Goal: Information Seeking & Learning: Learn about a topic

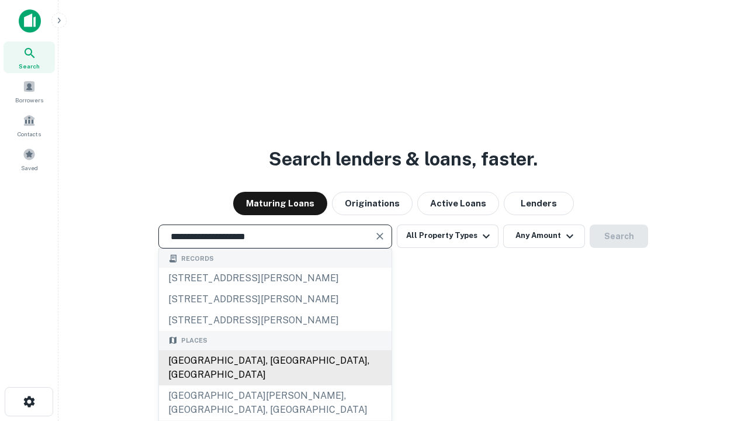
click at [275, 385] on div "Santa Monica, CA, USA" at bounding box center [275, 367] width 233 height 35
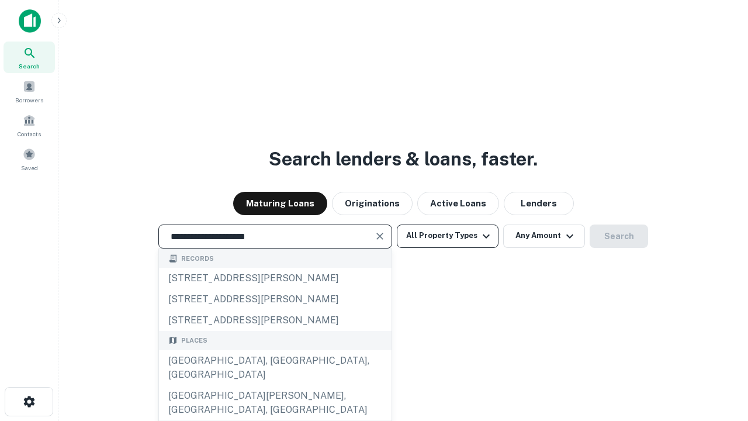
type input "**********"
click at [448, 236] on button "All Property Types" at bounding box center [448, 236] width 102 height 23
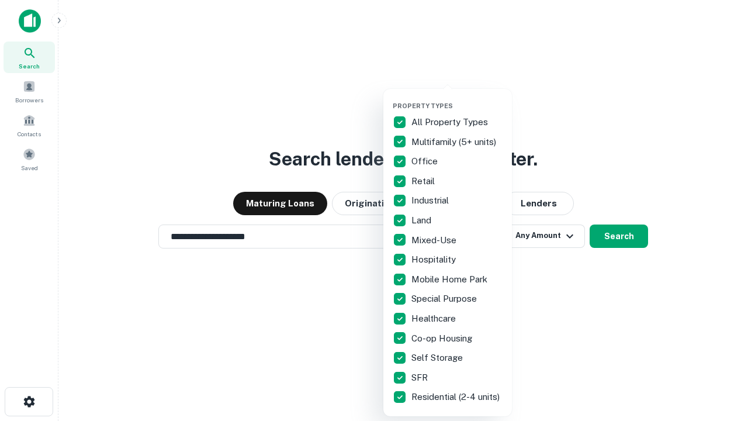
click at [457, 98] on button "button" at bounding box center [457, 98] width 129 height 1
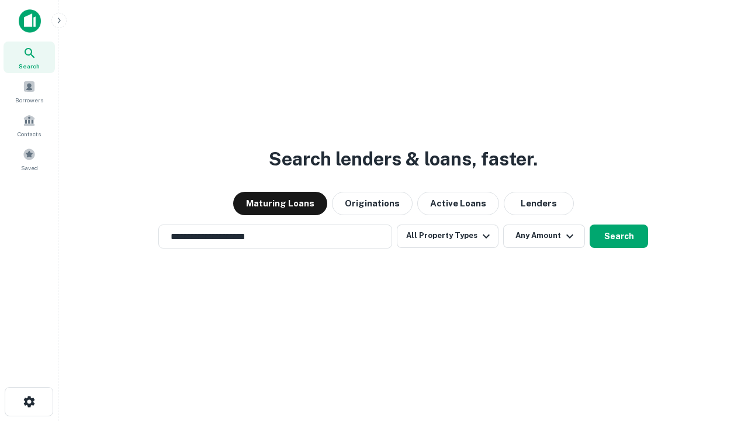
scroll to position [7, 141]
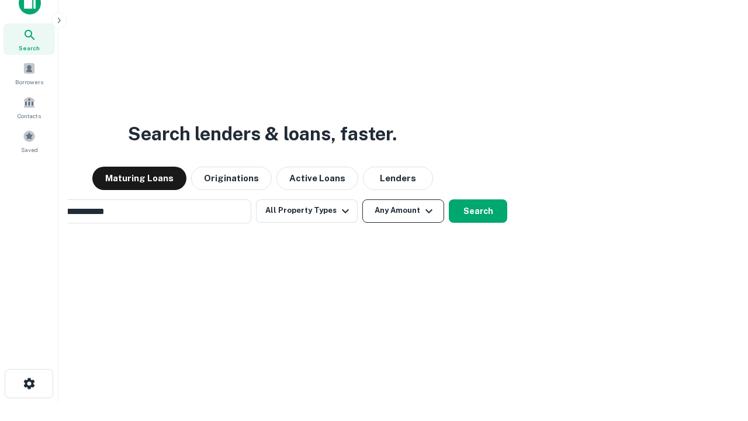
click at [363, 199] on button "Any Amount" at bounding box center [404, 210] width 82 height 23
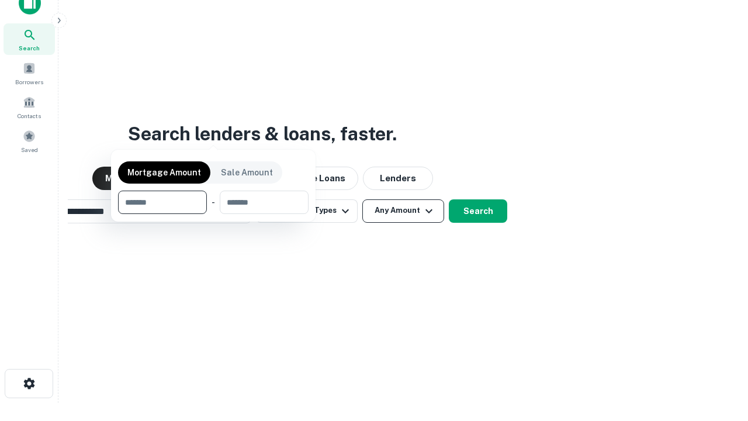
scroll to position [84, 331]
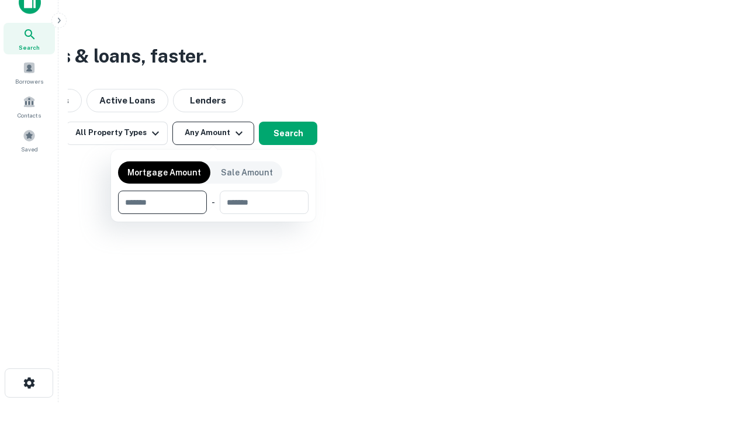
type input "*******"
click at [213, 214] on button "button" at bounding box center [213, 214] width 191 height 1
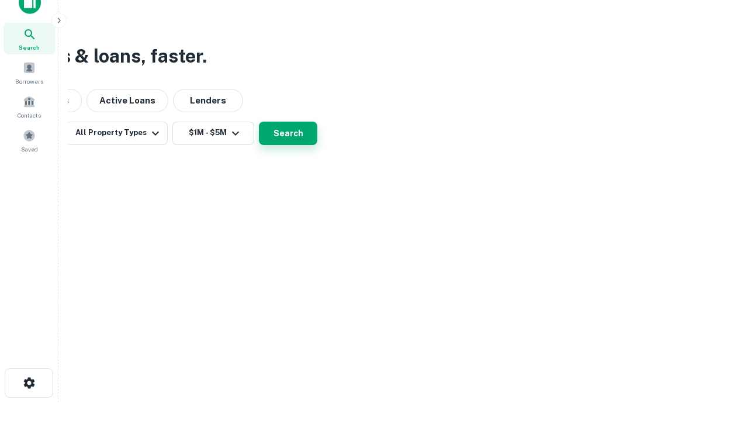
click at [317, 145] on button "Search" at bounding box center [288, 133] width 58 height 23
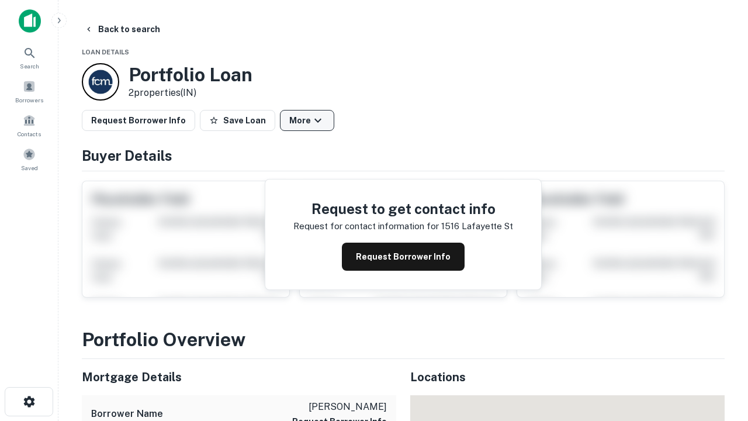
click at [307, 120] on button "More" at bounding box center [307, 120] width 54 height 21
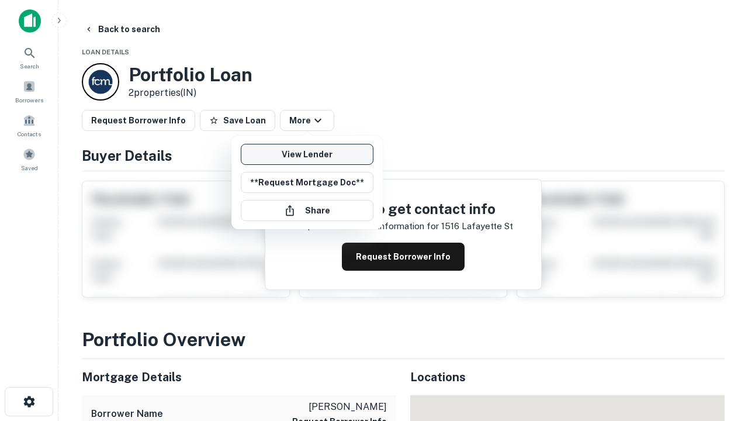
click at [307, 154] on link "View Lender" at bounding box center [307, 154] width 133 height 21
